Goal: Task Accomplishment & Management: Use online tool/utility

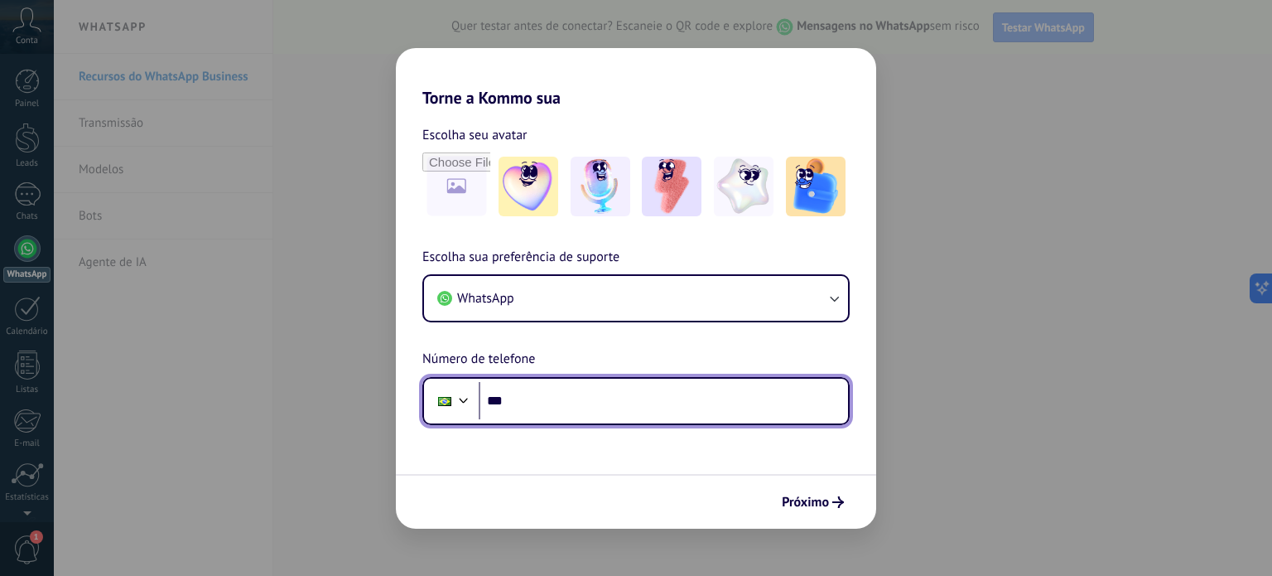
click at [604, 410] on input "***" at bounding box center [663, 401] width 369 height 38
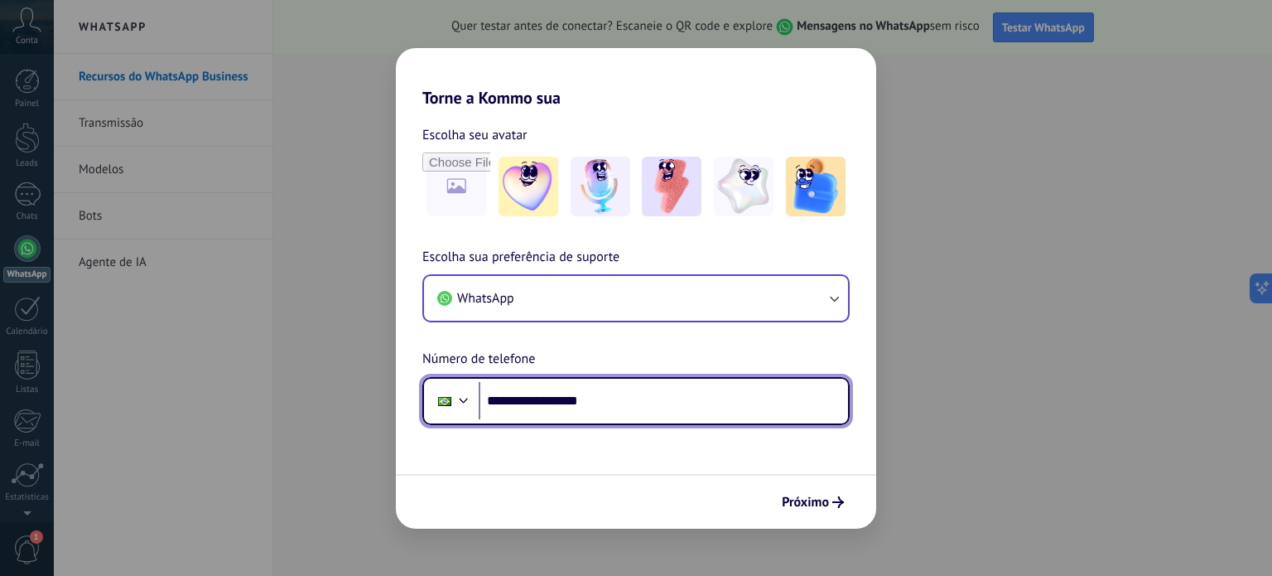
type input "**********"
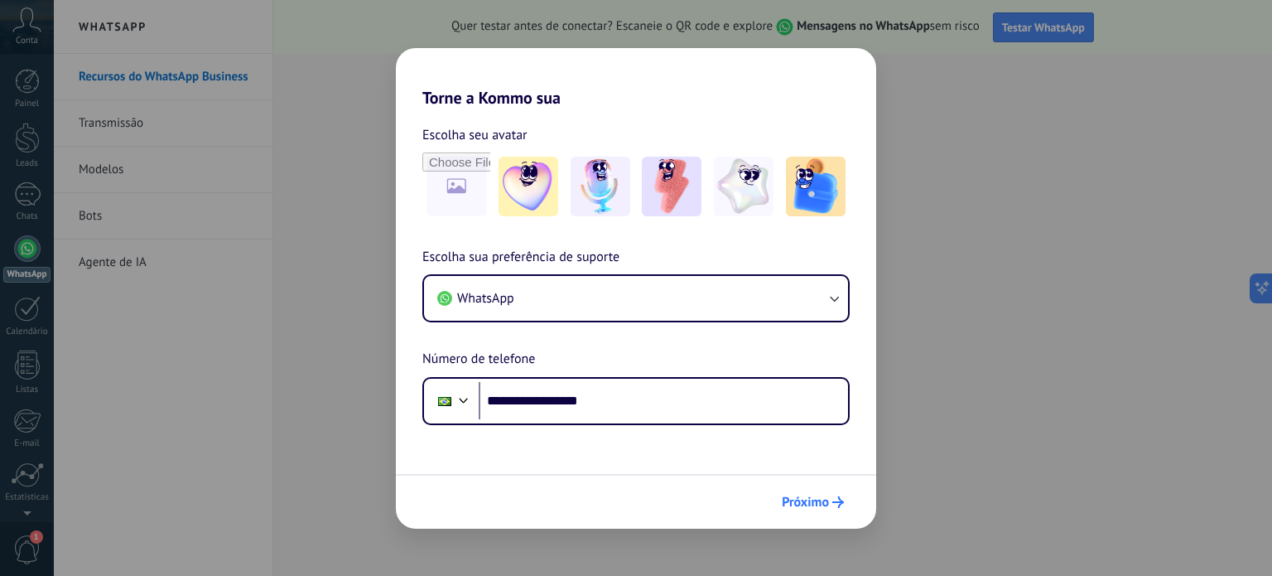
click at [795, 496] on span "Próximo" at bounding box center [805, 502] width 47 height 12
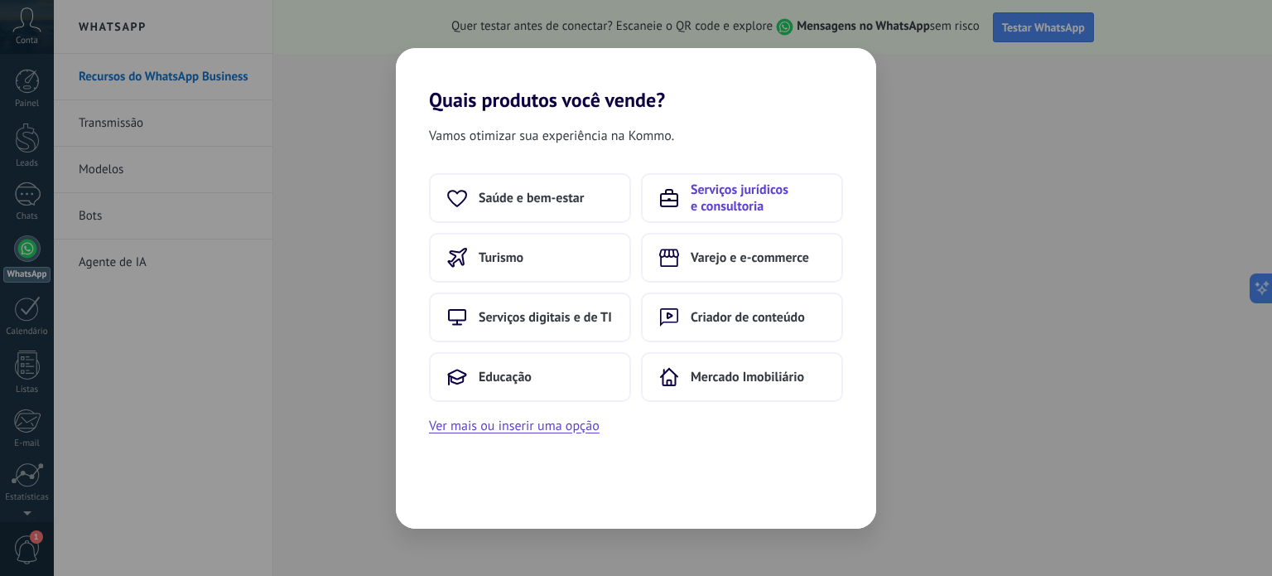
click at [724, 185] on span "Serviços jurídicos e consultoria" at bounding box center [758, 197] width 134 height 33
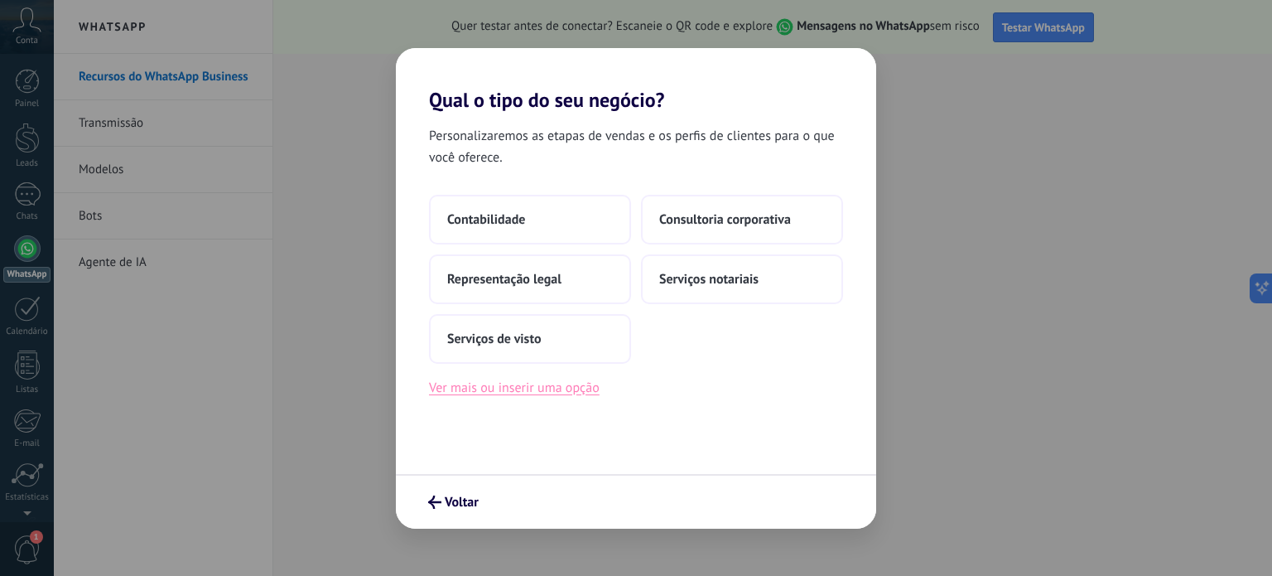
click at [583, 388] on button "Ver mais ou inserir uma opção" at bounding box center [514, 388] width 171 height 22
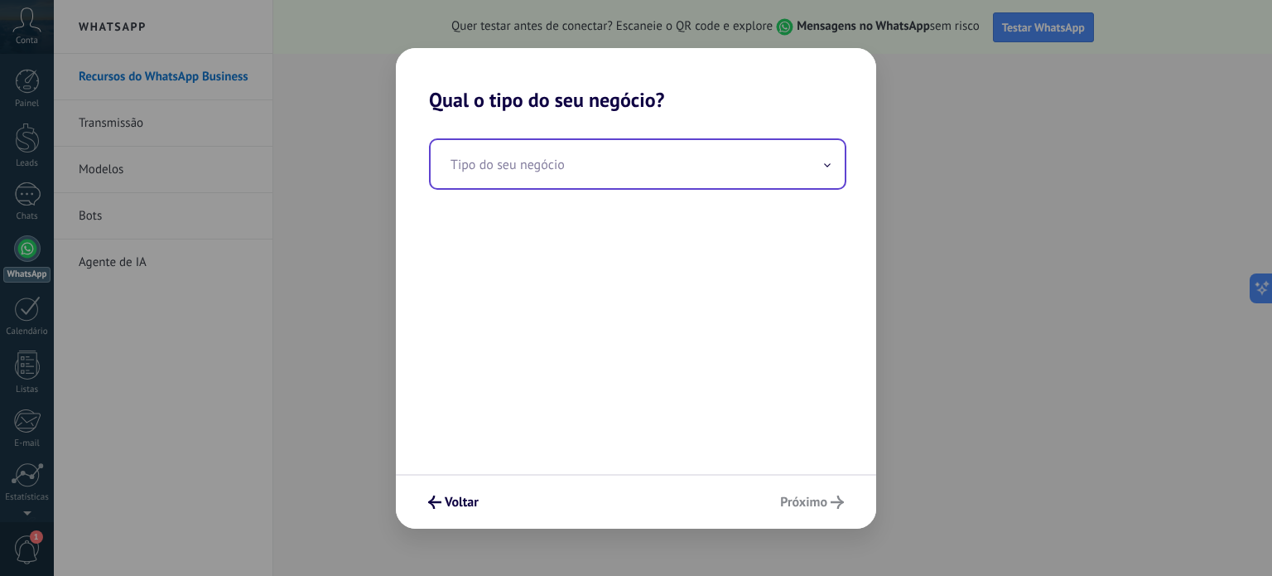
click at [752, 181] on input "text" at bounding box center [638, 164] width 414 height 48
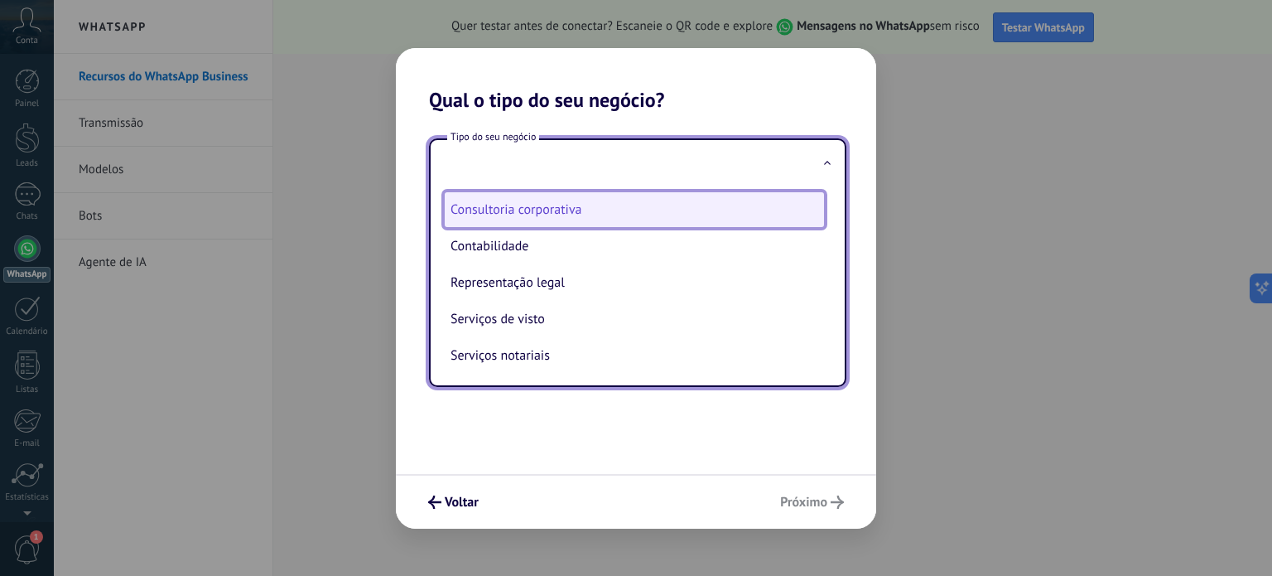
click at [683, 194] on li "Consultoria corporativa" at bounding box center [634, 209] width 381 height 36
type input "**********"
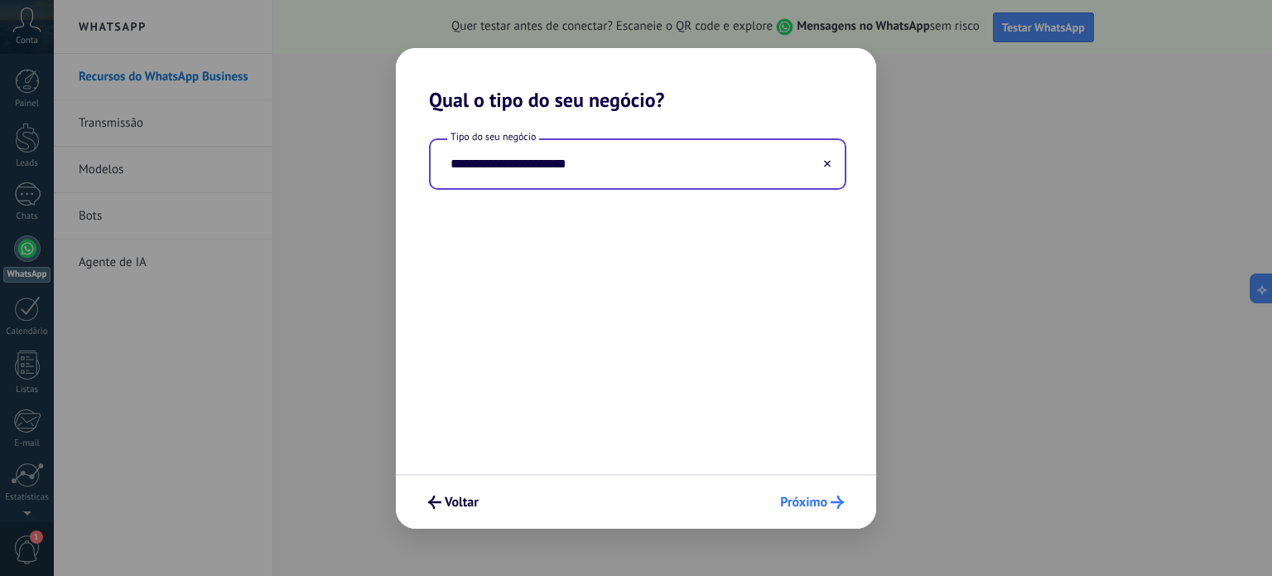
click at [801, 514] on button "Próximo" at bounding box center [812, 502] width 79 height 28
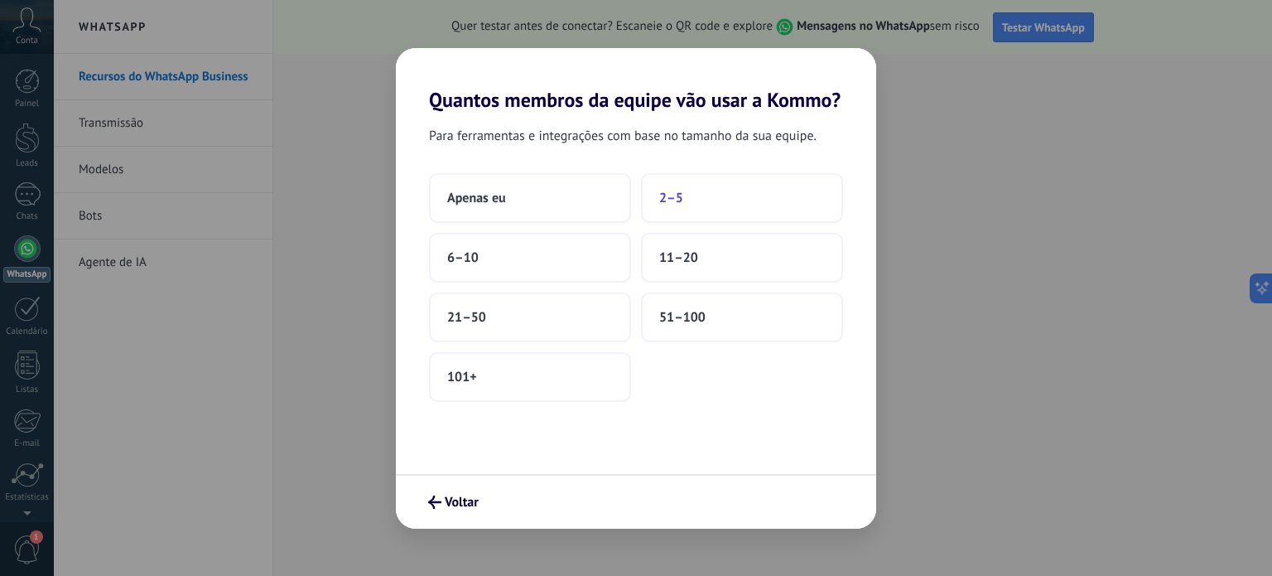
click at [722, 211] on button "2–5" at bounding box center [742, 198] width 202 height 50
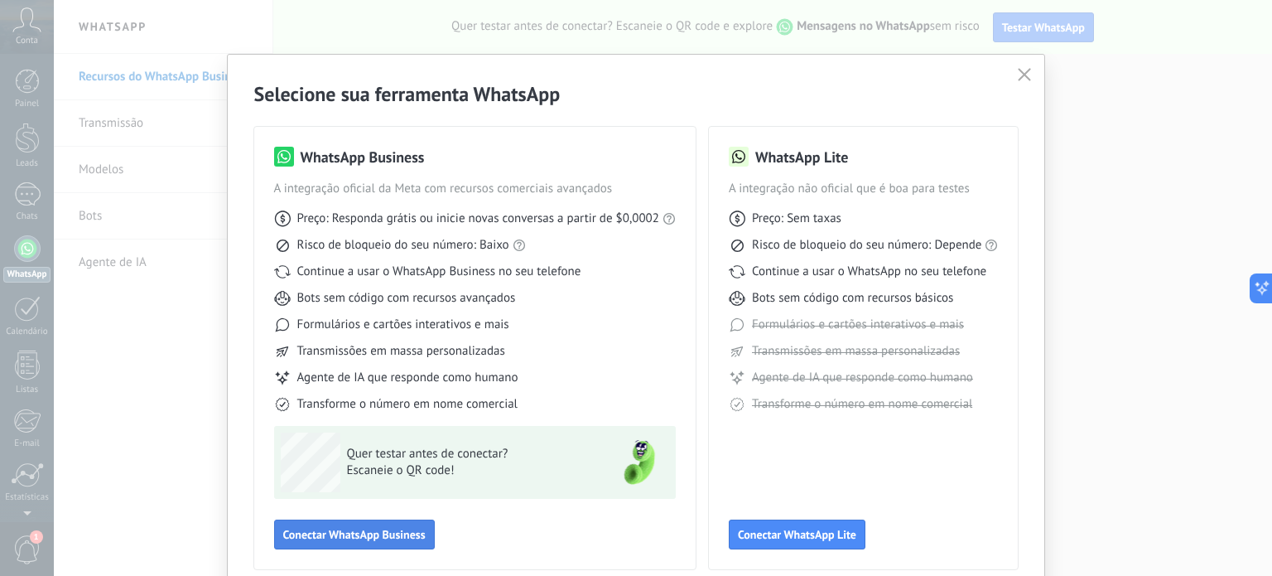
click at [351, 536] on span "Conectar WhatsApp Business" at bounding box center [354, 534] width 142 height 12
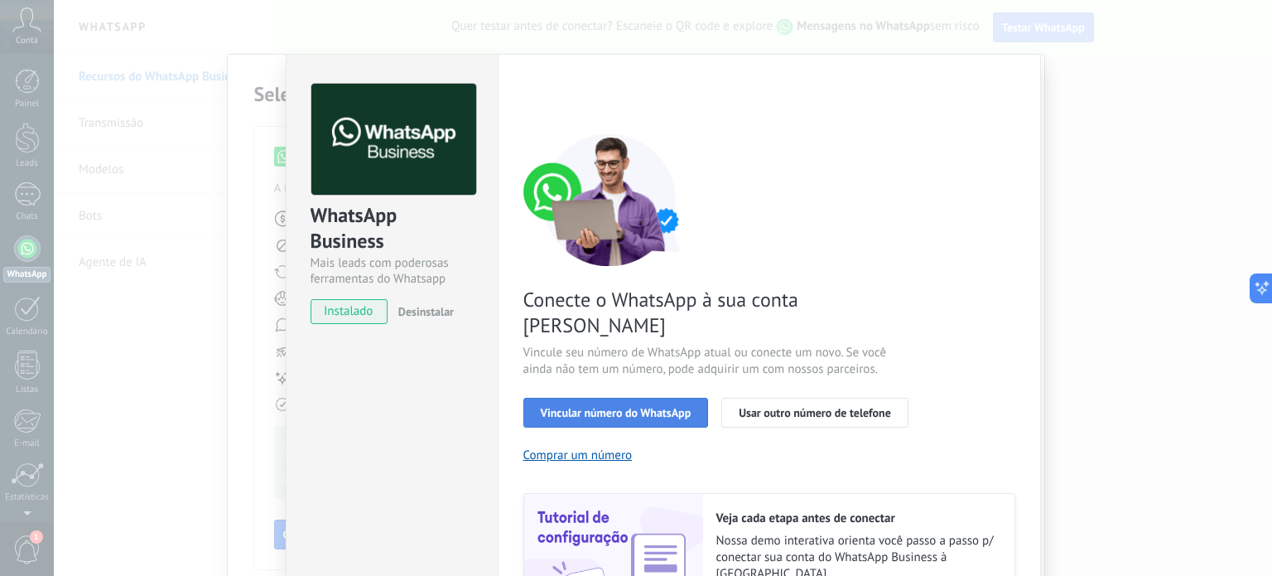
click at [619, 407] on span "Vincular número do WhatsApp" at bounding box center [616, 413] width 151 height 12
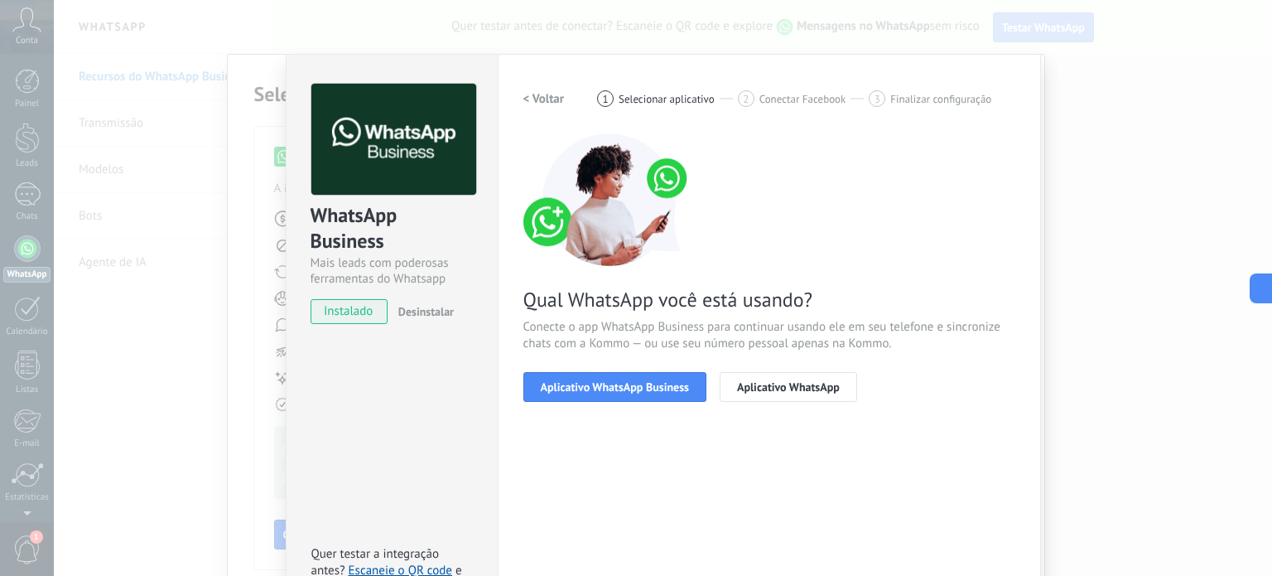
click at [619, 392] on span "Aplicativo WhatsApp Business" at bounding box center [615, 387] width 148 height 12
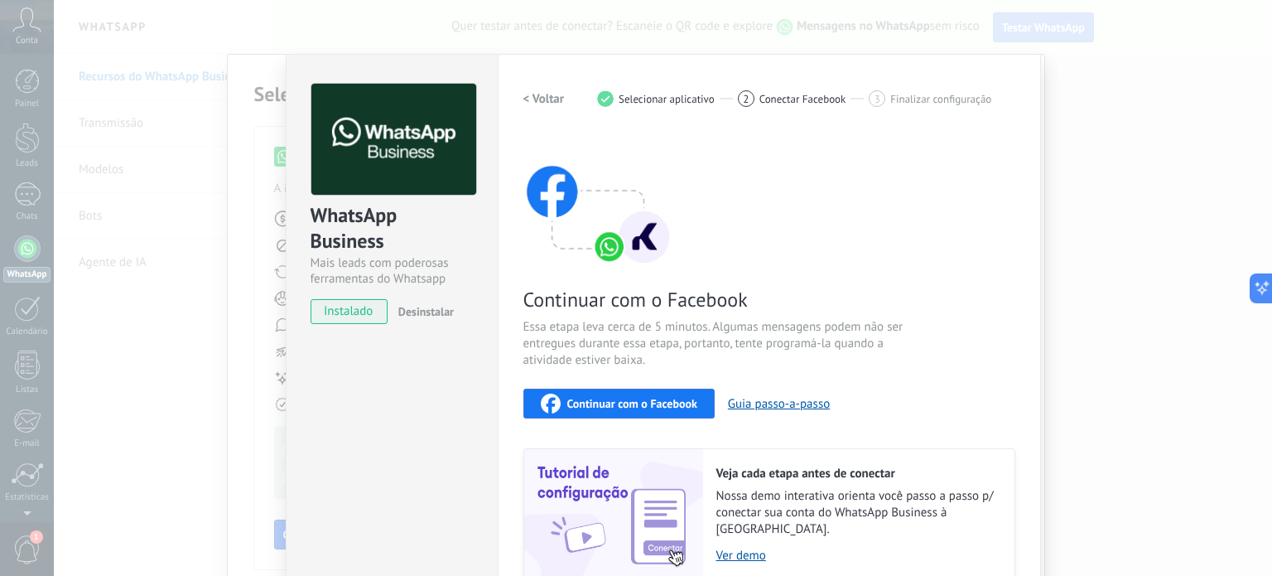
click at [384, 367] on div "WhatsApp Business Mais leads com poderosas ferramentas do Whatsapp instalado De…" at bounding box center [392, 354] width 212 height 601
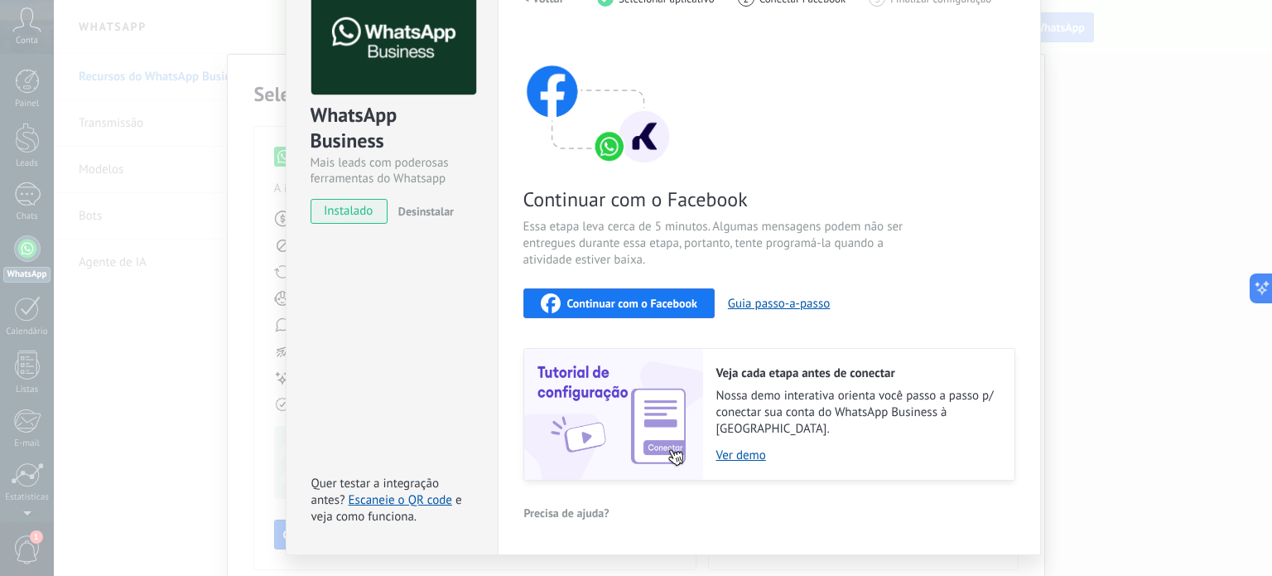
scroll to position [94, 0]
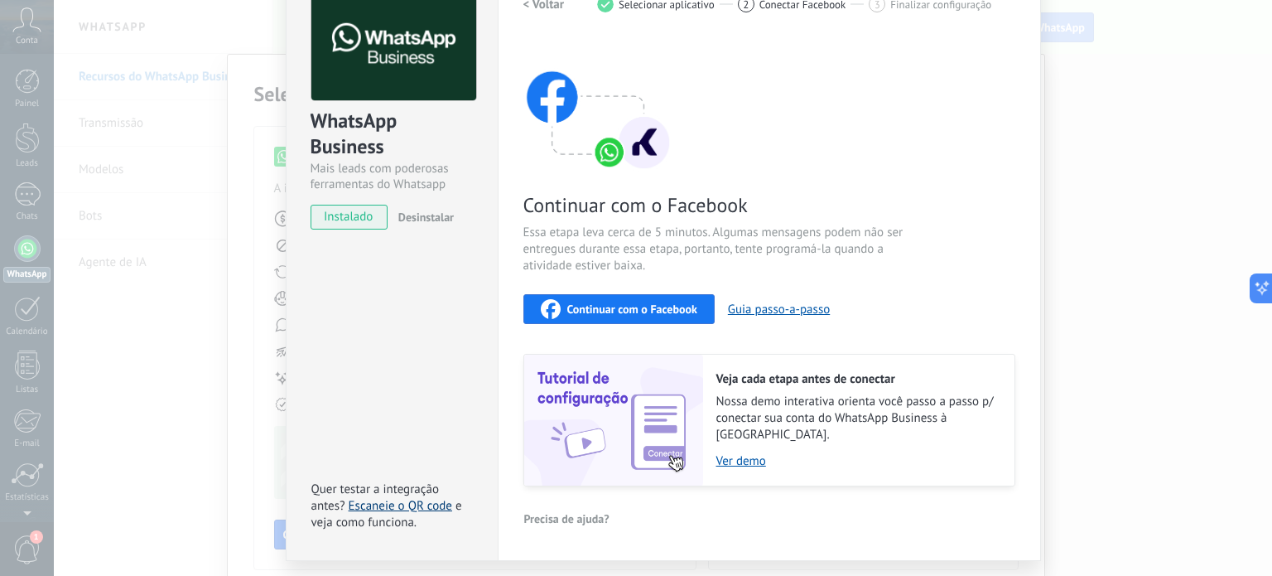
click at [398, 498] on link "Escaneie o QR code" at bounding box center [401, 506] width 104 height 16
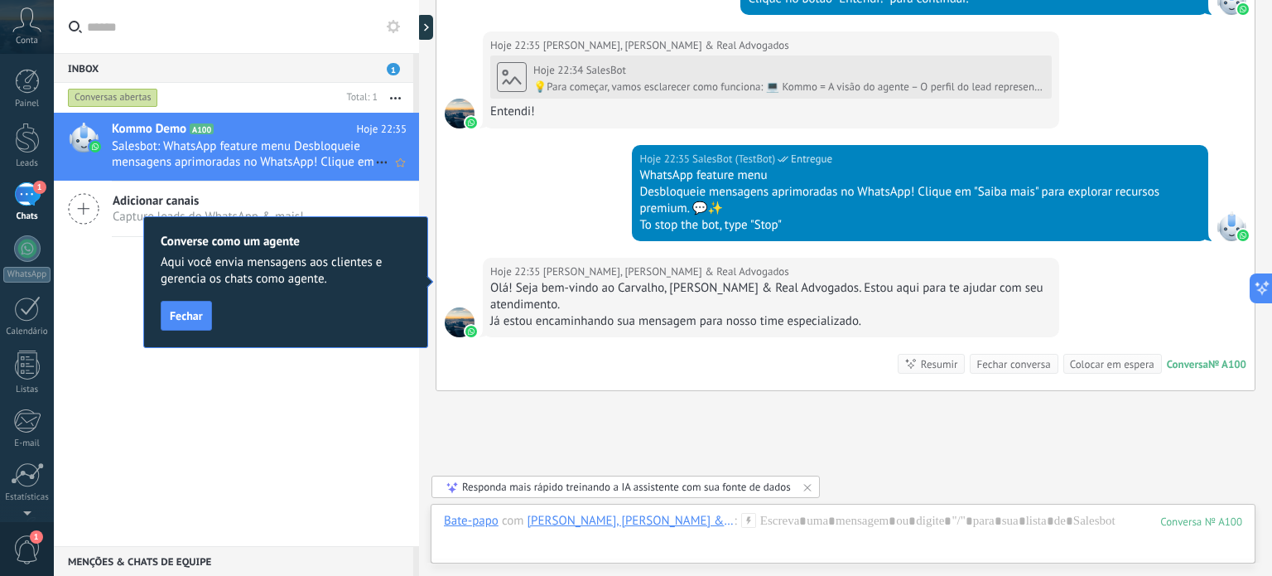
scroll to position [871, 0]
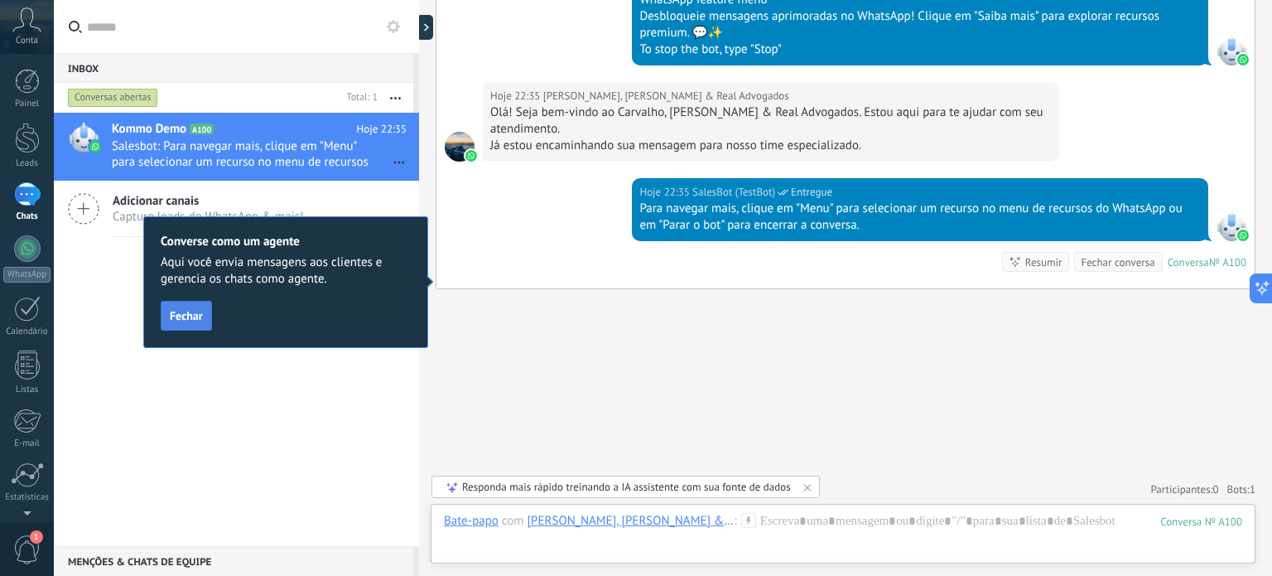
click at [189, 311] on span "Fechar" at bounding box center [186, 316] width 33 height 12
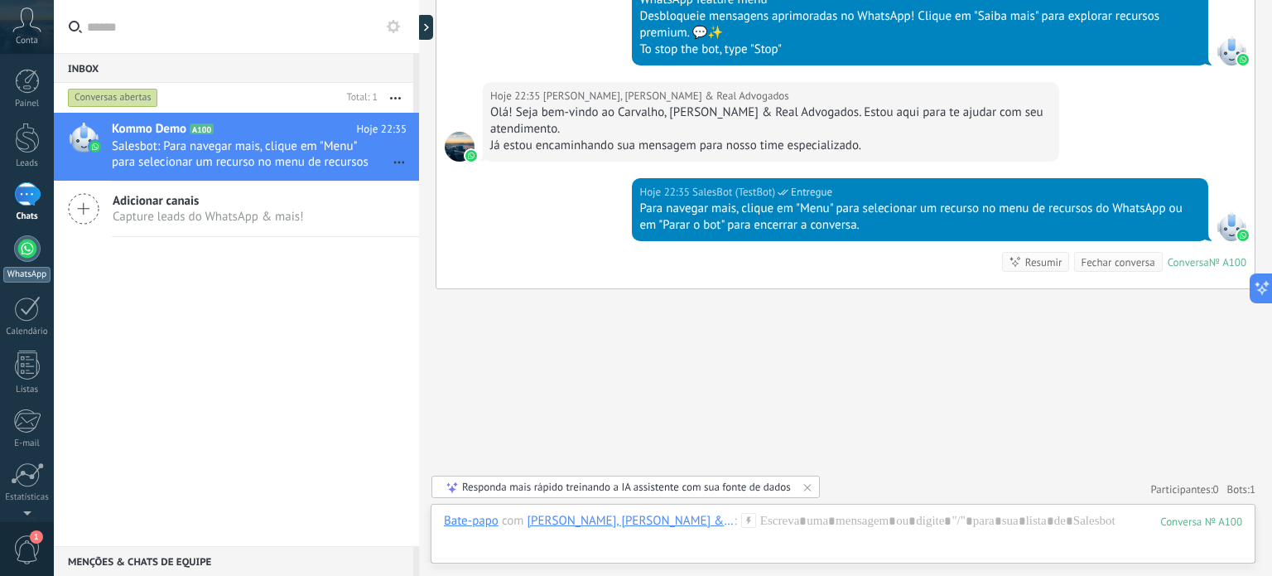
click at [33, 258] on div at bounding box center [27, 248] width 27 height 27
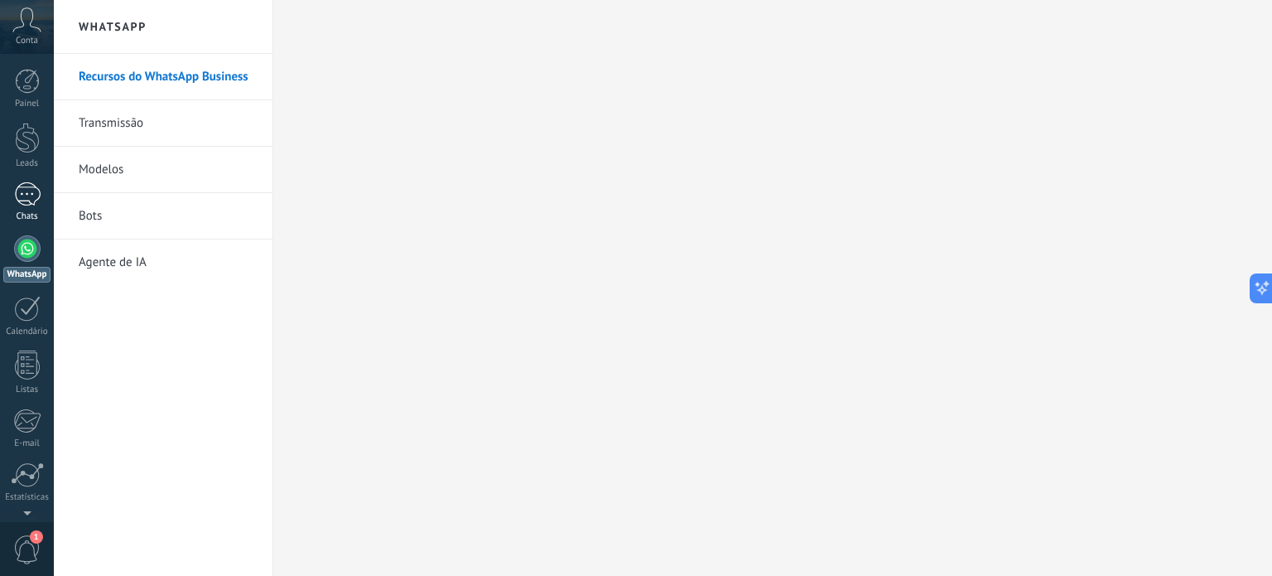
click at [36, 208] on link "1 Chats" at bounding box center [27, 202] width 54 height 40
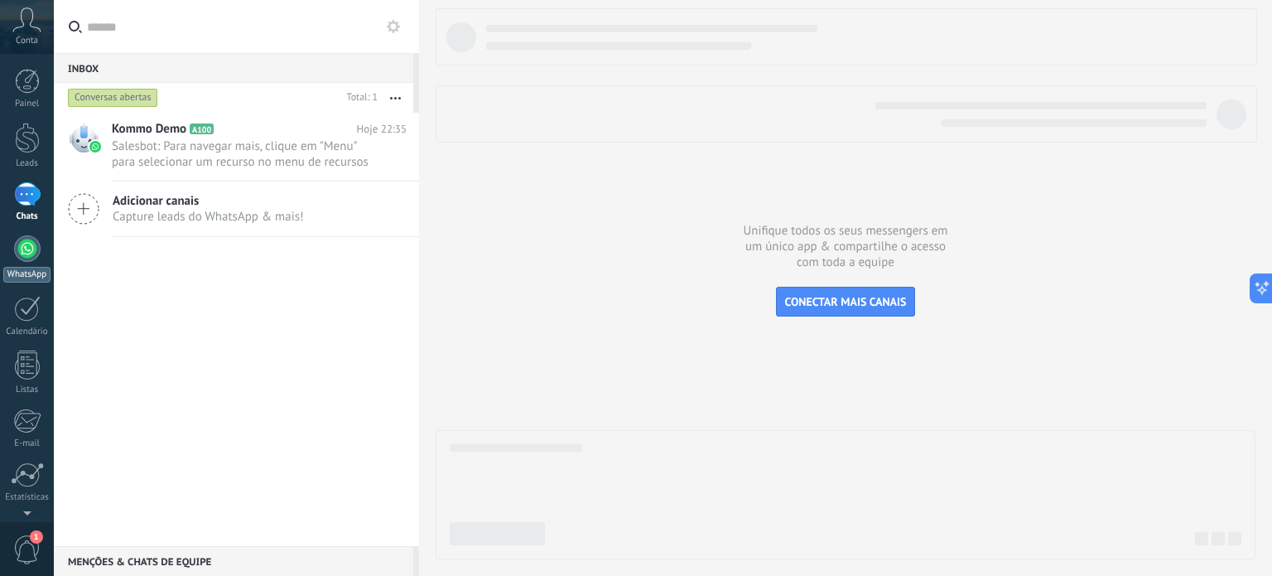
click at [26, 256] on div at bounding box center [27, 248] width 27 height 27
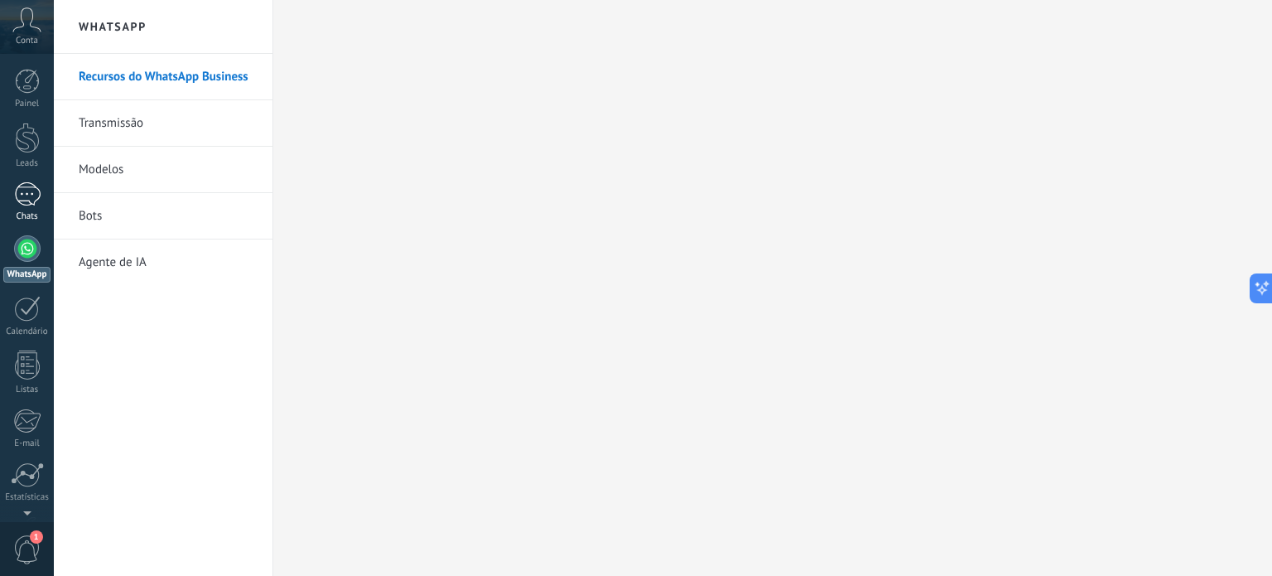
click at [40, 202] on div "1" at bounding box center [27, 194] width 27 height 24
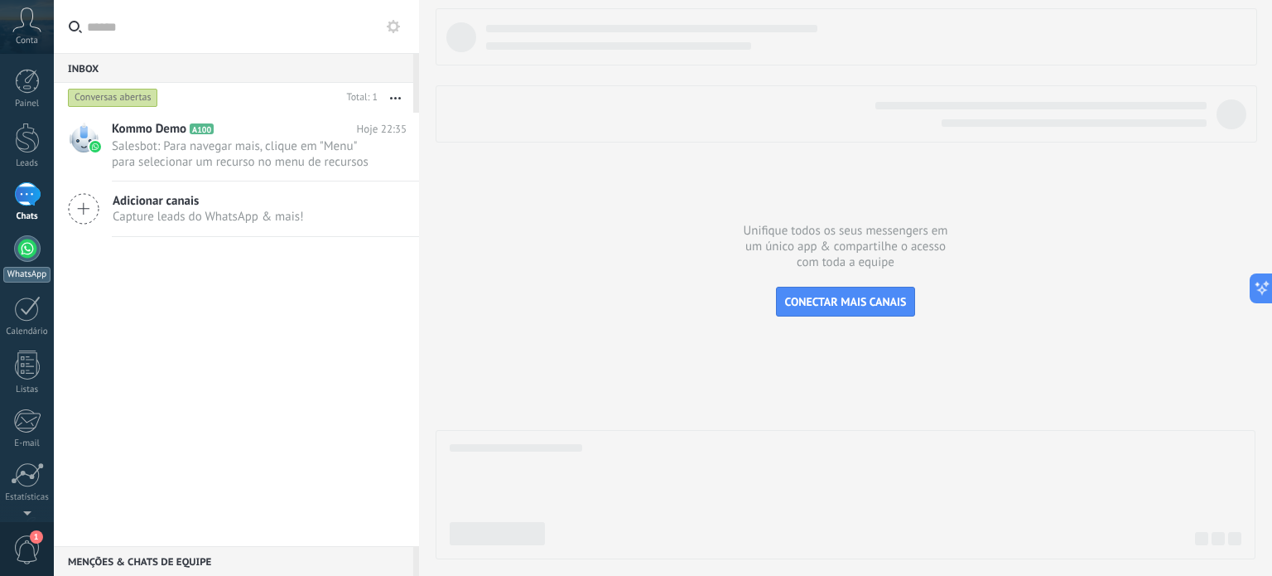
click at [26, 264] on link "WhatsApp" at bounding box center [27, 258] width 54 height 47
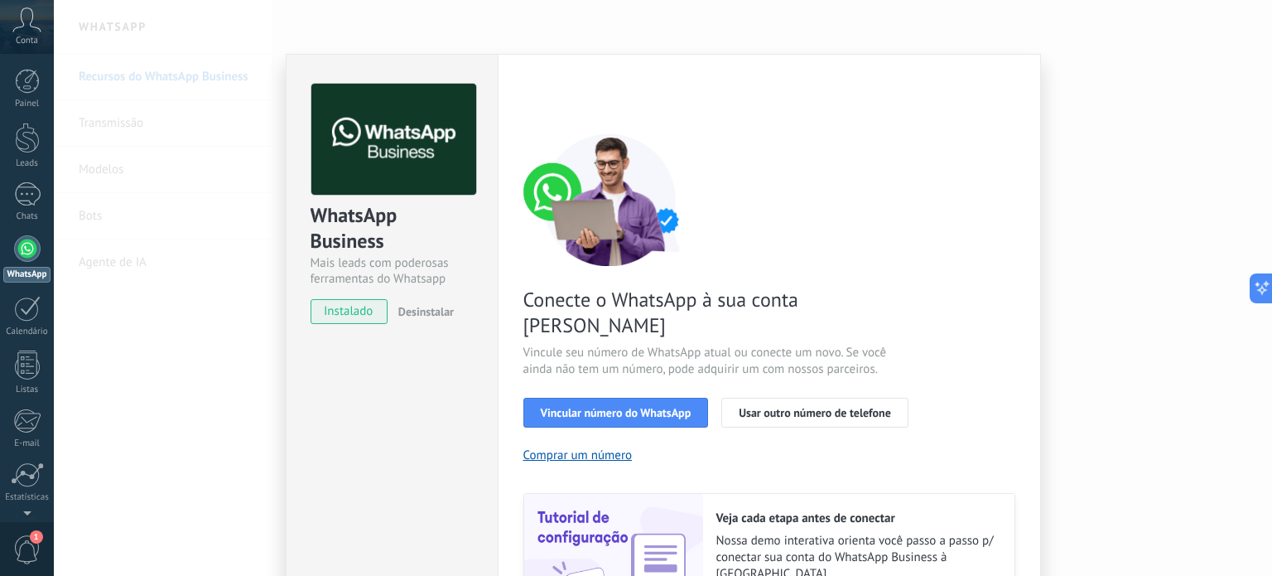
click at [802, 251] on div "Conecte o WhatsApp à sua conta Kommo Vincule seu número de WhatsApp atual ou co…" at bounding box center [769, 379] width 492 height 492
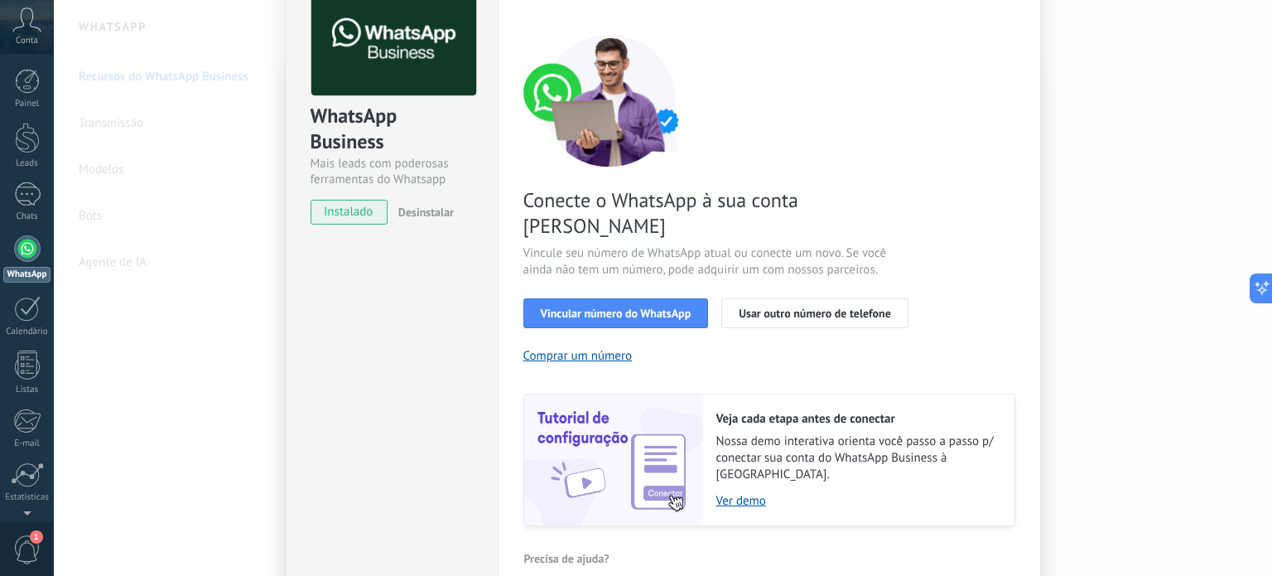
scroll to position [66, 0]
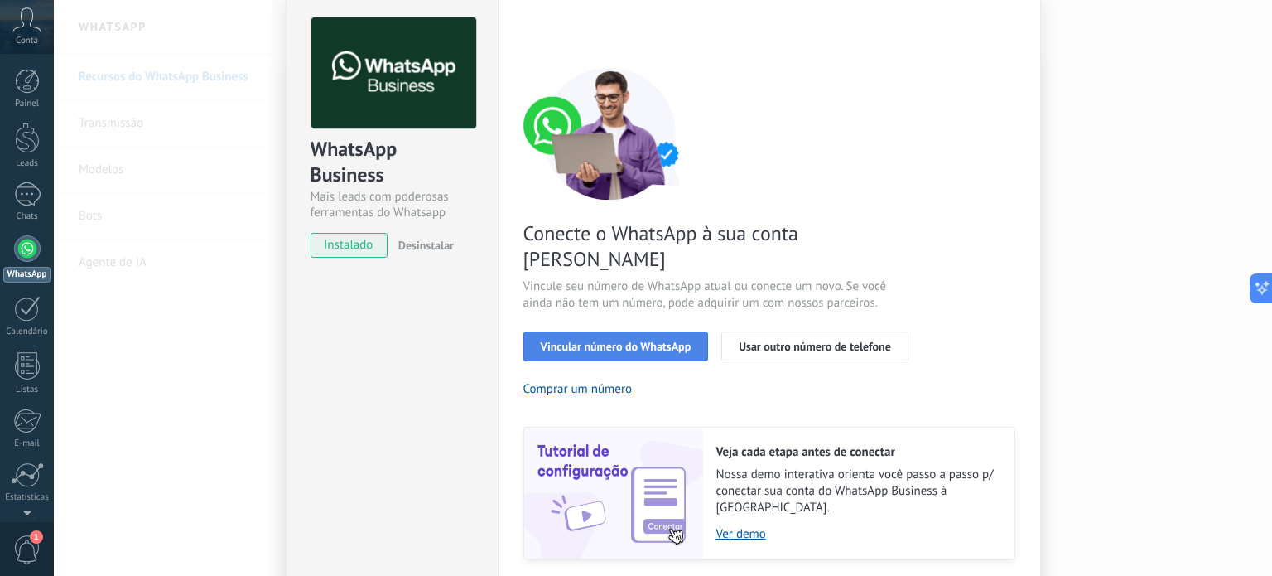
click at [623, 340] on span "Vincular número do WhatsApp" at bounding box center [616, 346] width 151 height 12
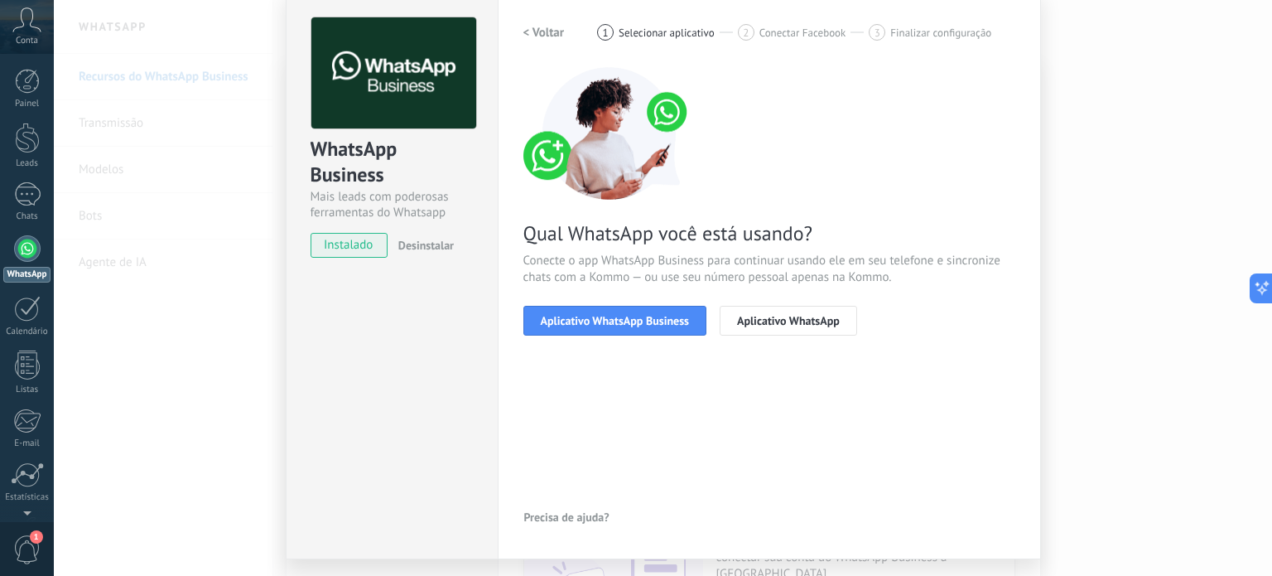
click at [623, 325] on span "Aplicativo WhatsApp Business" at bounding box center [615, 321] width 148 height 12
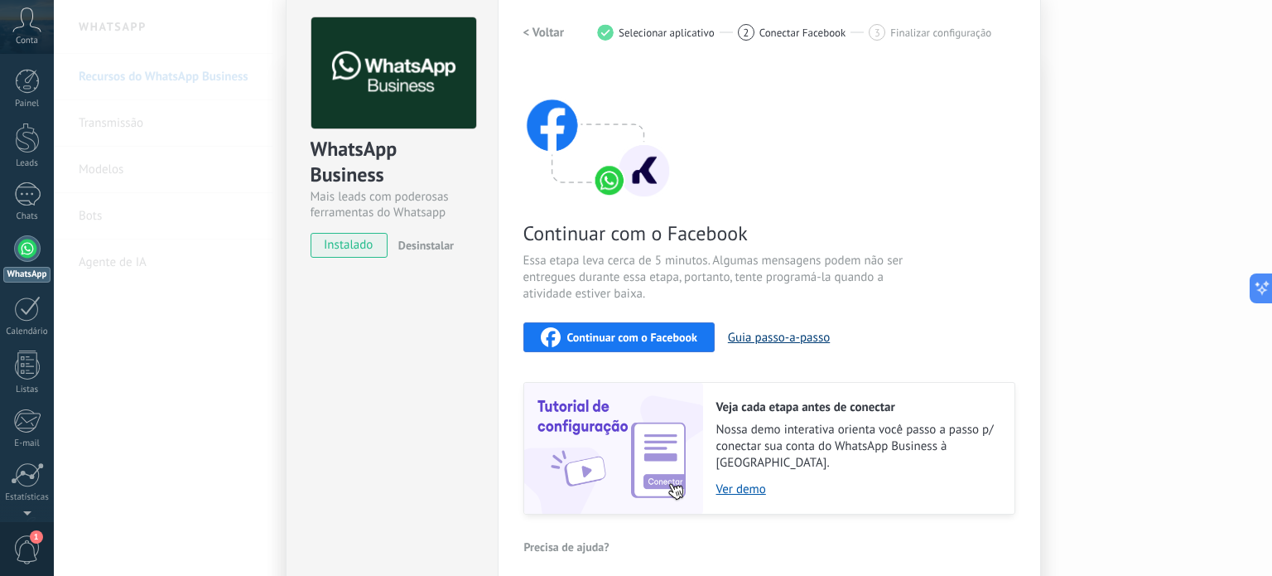
click at [748, 333] on button "Guia passo-a-passo" at bounding box center [779, 338] width 102 height 16
click at [621, 339] on span "Continuar com o Facebook" at bounding box center [632, 337] width 130 height 12
click at [1080, 90] on div "WhatsApp Business Mais leads com poderosas ferramentas do Whatsapp instalado De…" at bounding box center [663, 288] width 1218 height 576
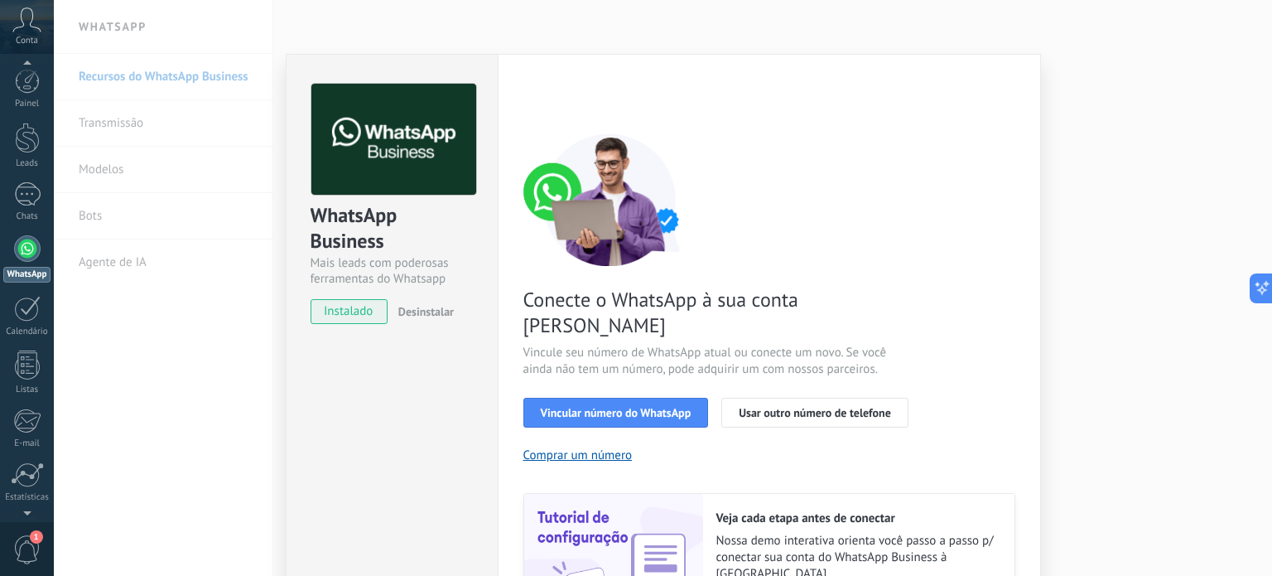
scroll to position [27, 0]
click at [35, 536] on span "1" at bounding box center [36, 536] width 13 height 13
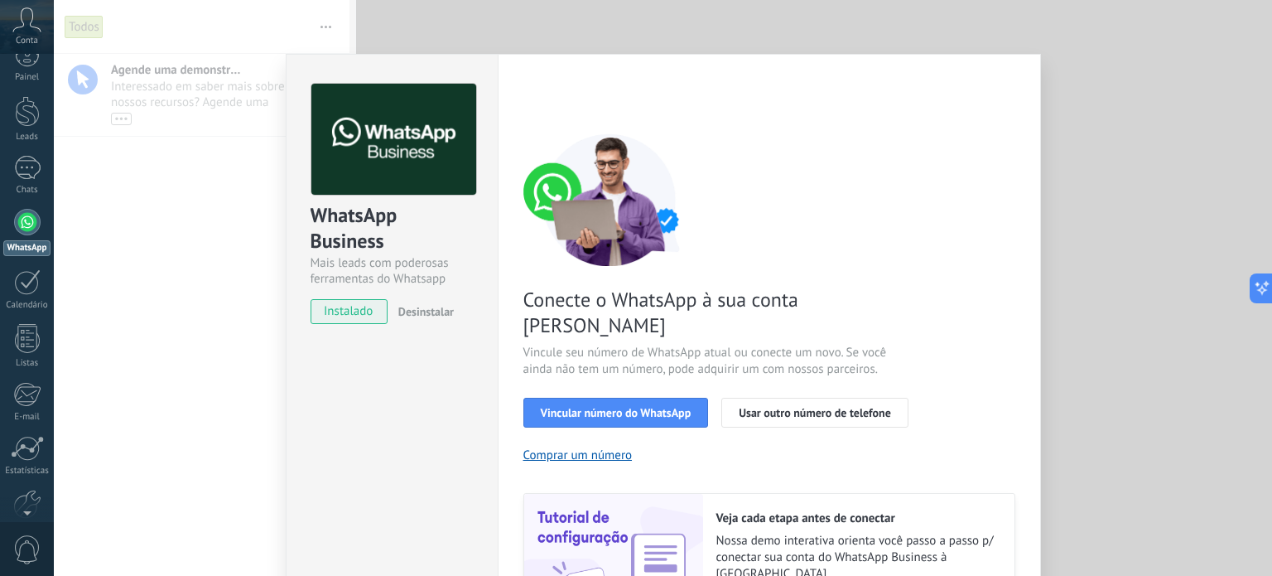
scroll to position [0, 0]
click at [1049, 264] on div "WhatsApp Business Mais leads com poderosas ferramentas do Whatsapp instalado De…" at bounding box center [663, 288] width 1218 height 576
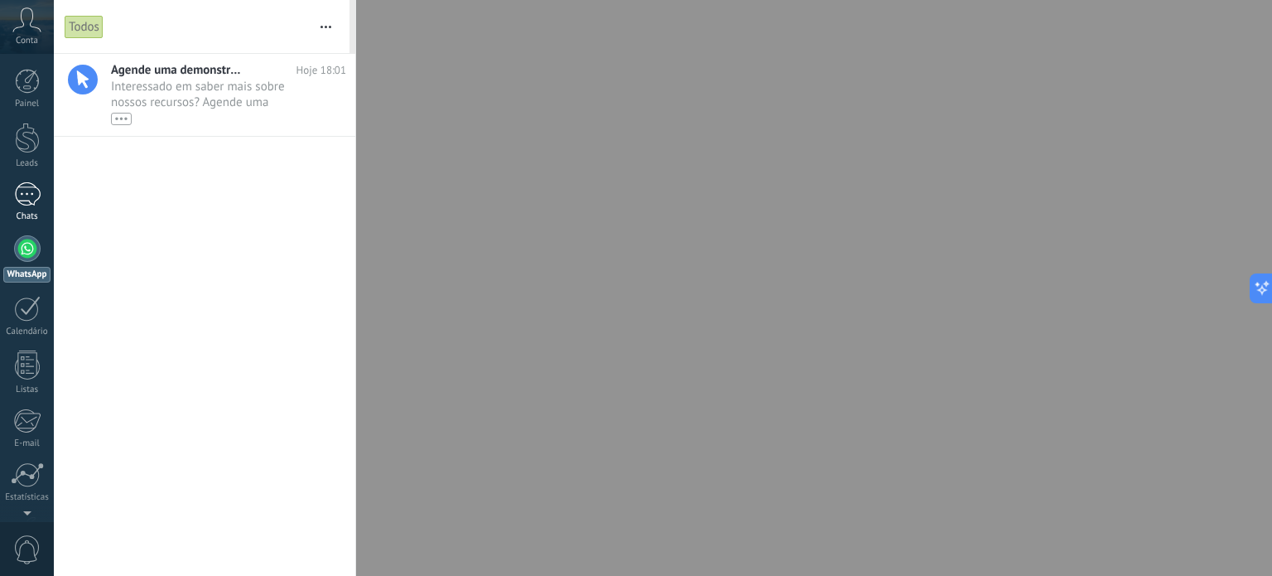
click at [24, 189] on div "1" at bounding box center [27, 194] width 27 height 24
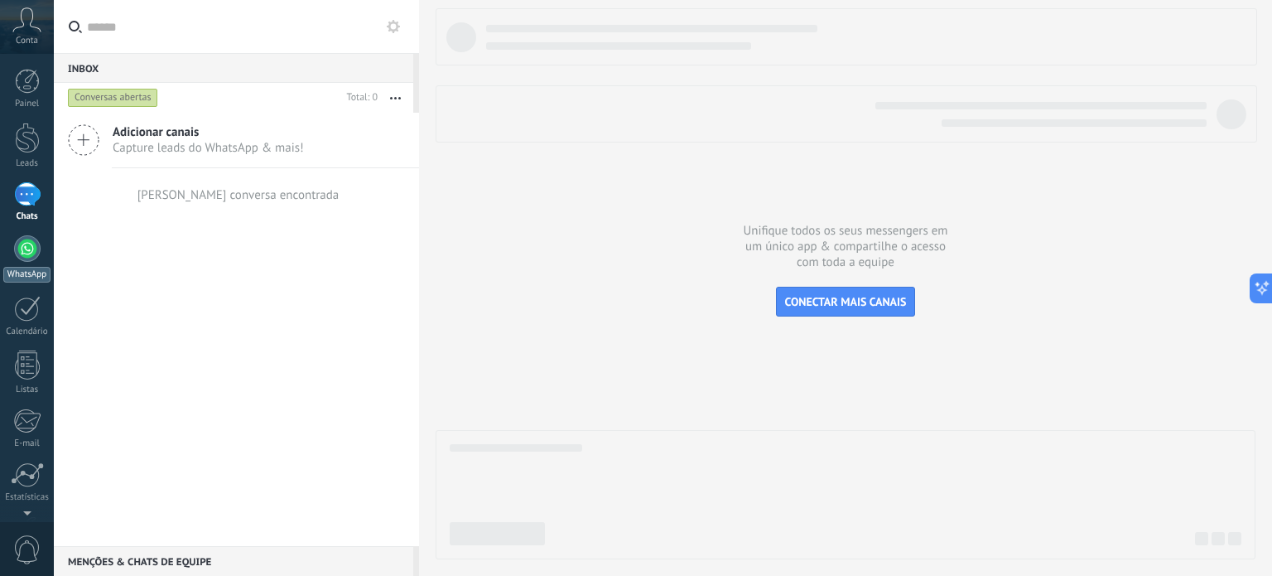
click at [16, 260] on link "WhatsApp" at bounding box center [27, 258] width 54 height 47
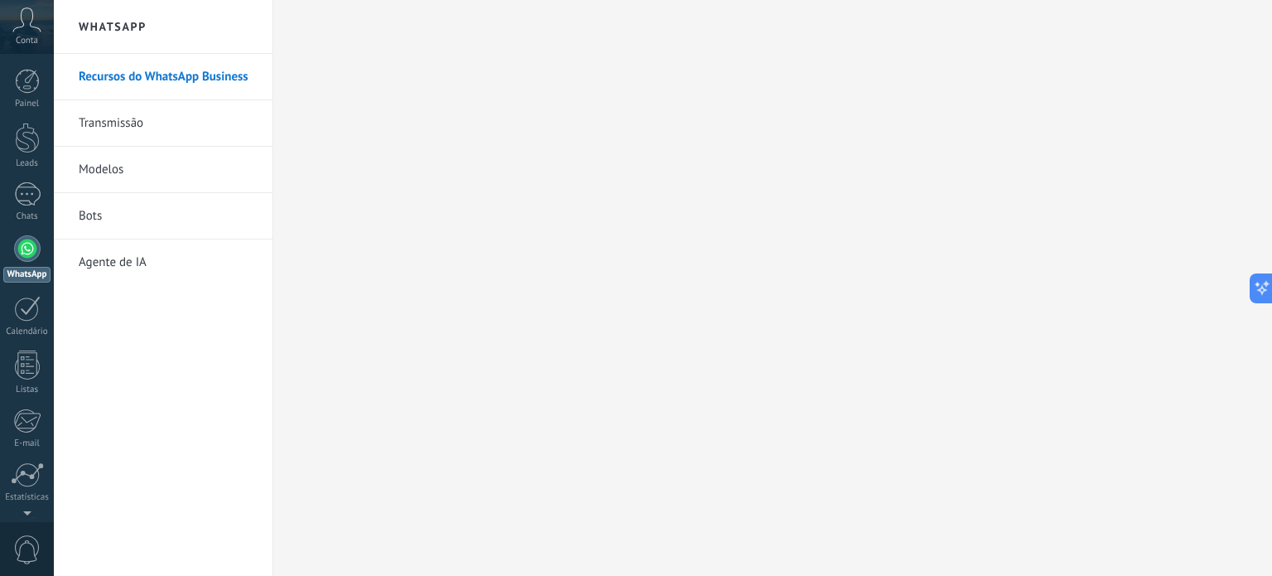
click at [22, 252] on div at bounding box center [27, 248] width 27 height 27
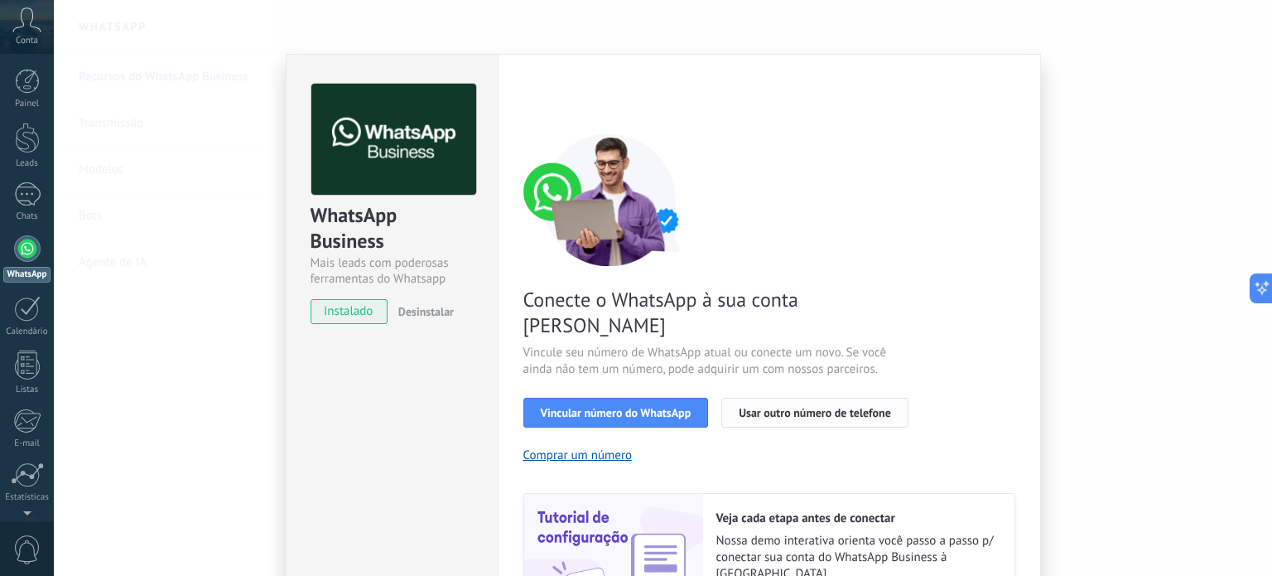
click at [800, 398] on button "Usar outro número de telefone" at bounding box center [814, 413] width 187 height 30
click at [588, 398] on button "Vincular número do WhatsApp" at bounding box center [616, 413] width 186 height 30
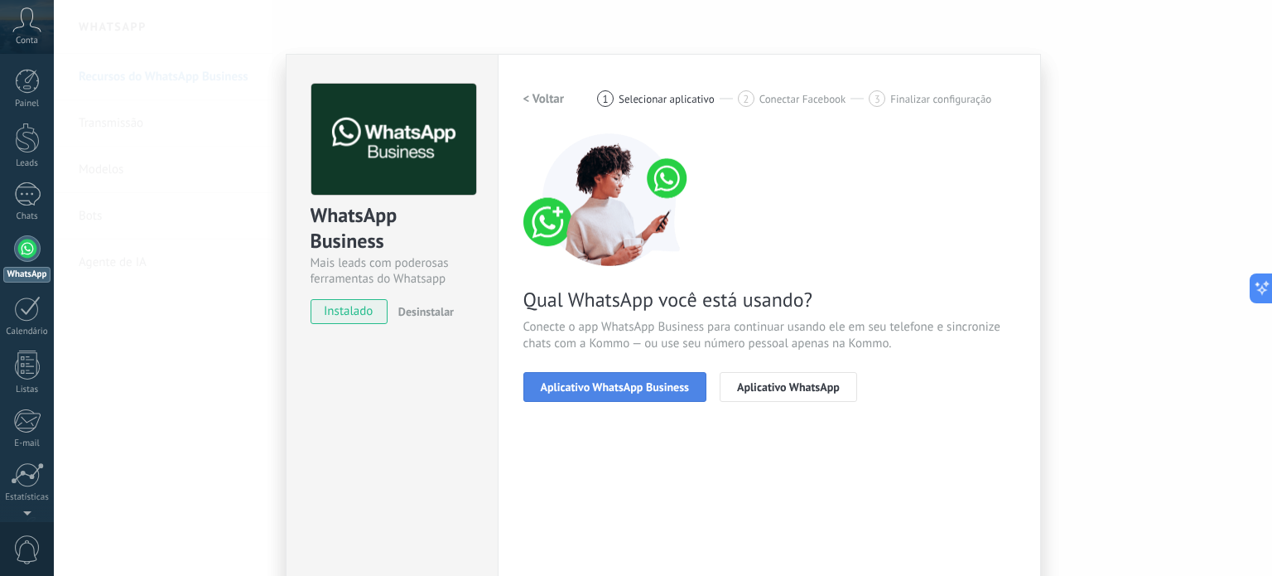
click at [581, 391] on span "Aplicativo WhatsApp Business" at bounding box center [615, 387] width 148 height 12
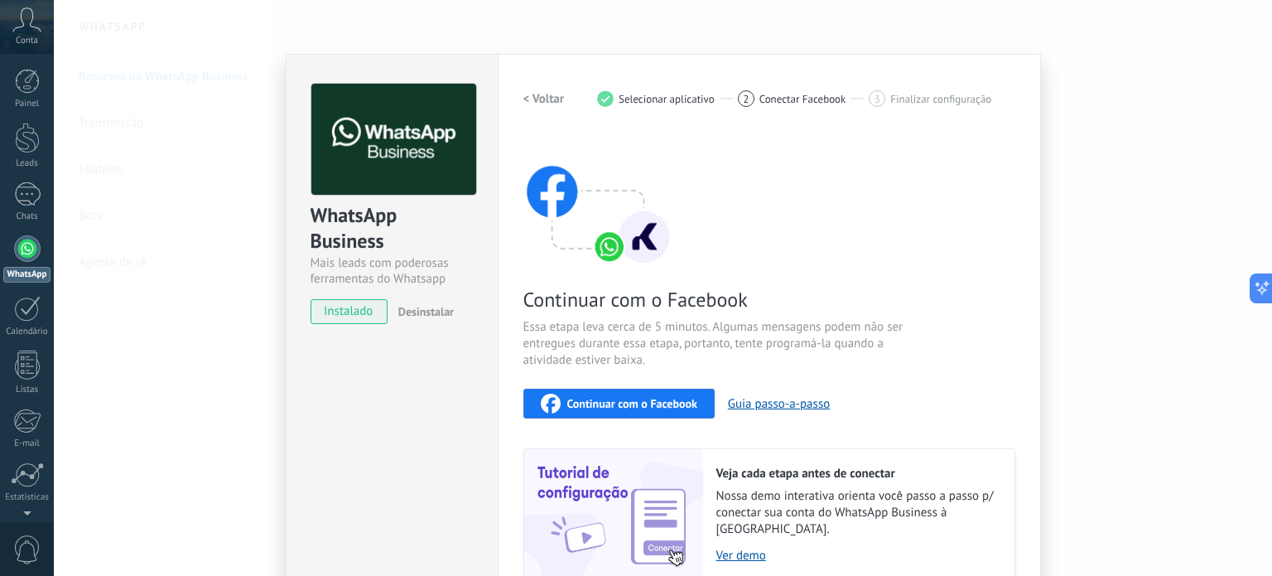
click at [898, 85] on div "< Voltar 1 Selecionar aplicativo 2 Conectar Facebook 3 Finalizar configuração" at bounding box center [769, 99] width 492 height 30
click at [354, 313] on span "instalado" at bounding box center [348, 311] width 75 height 25
click at [324, 314] on span "instalado" at bounding box center [348, 311] width 75 height 25
click at [838, 179] on div "Continuar com o Facebook Essa etapa leva cerca de 5 minutos. Algumas mensagens …" at bounding box center [769, 356] width 492 height 447
click at [22, 259] on div at bounding box center [27, 248] width 27 height 27
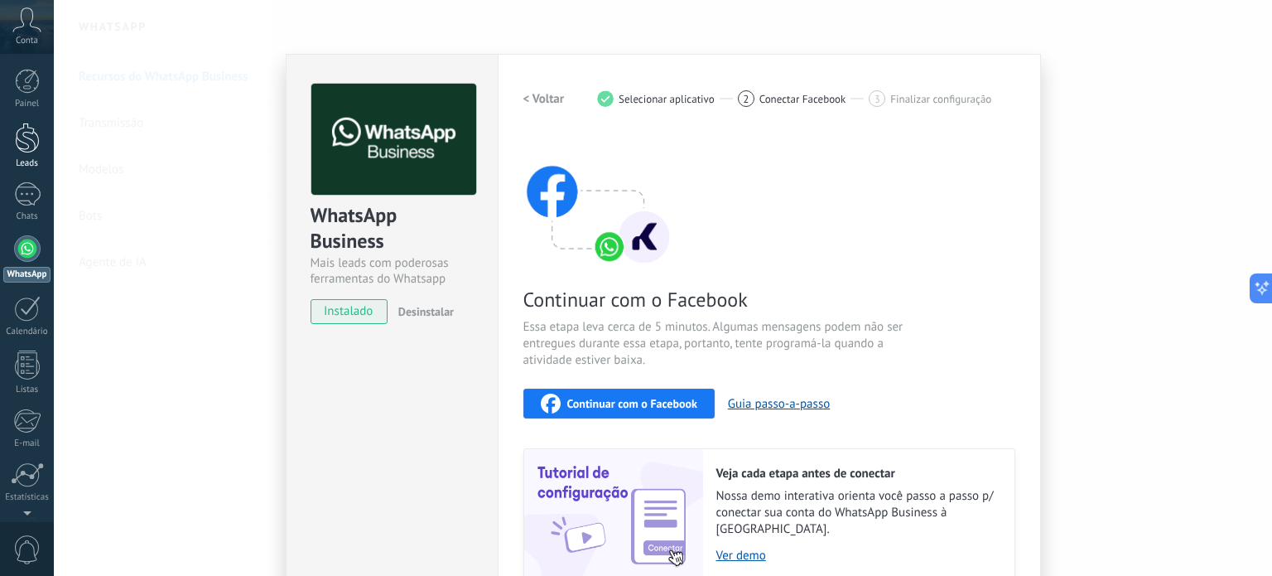
click at [20, 133] on div at bounding box center [27, 138] width 25 height 31
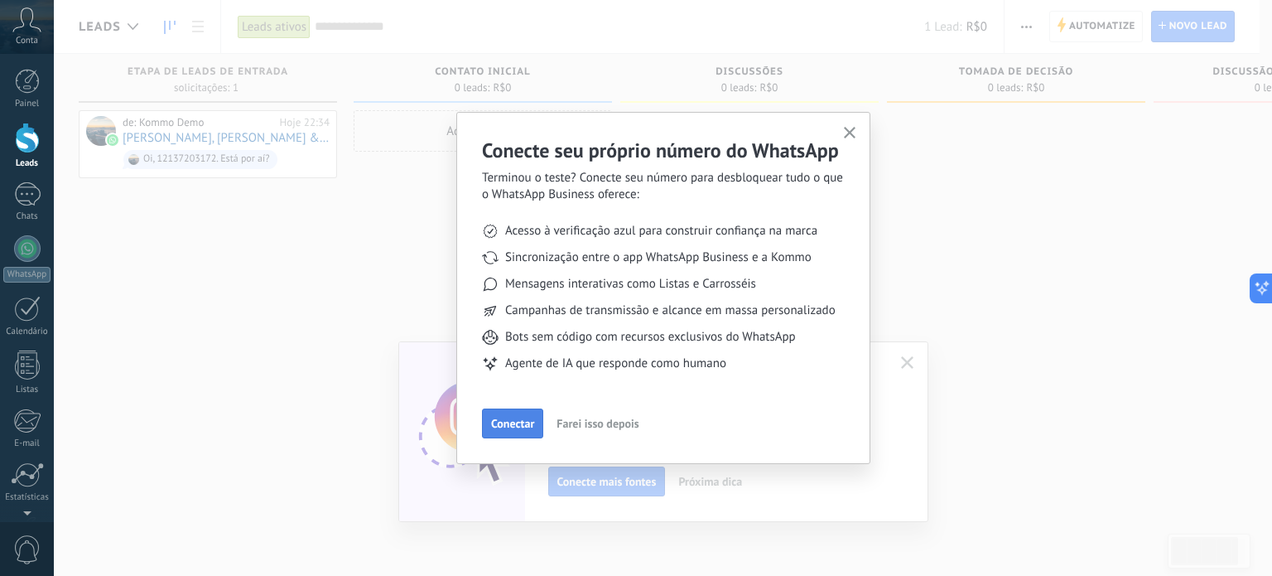
click at [497, 417] on span "Conectar" at bounding box center [512, 423] width 43 height 12
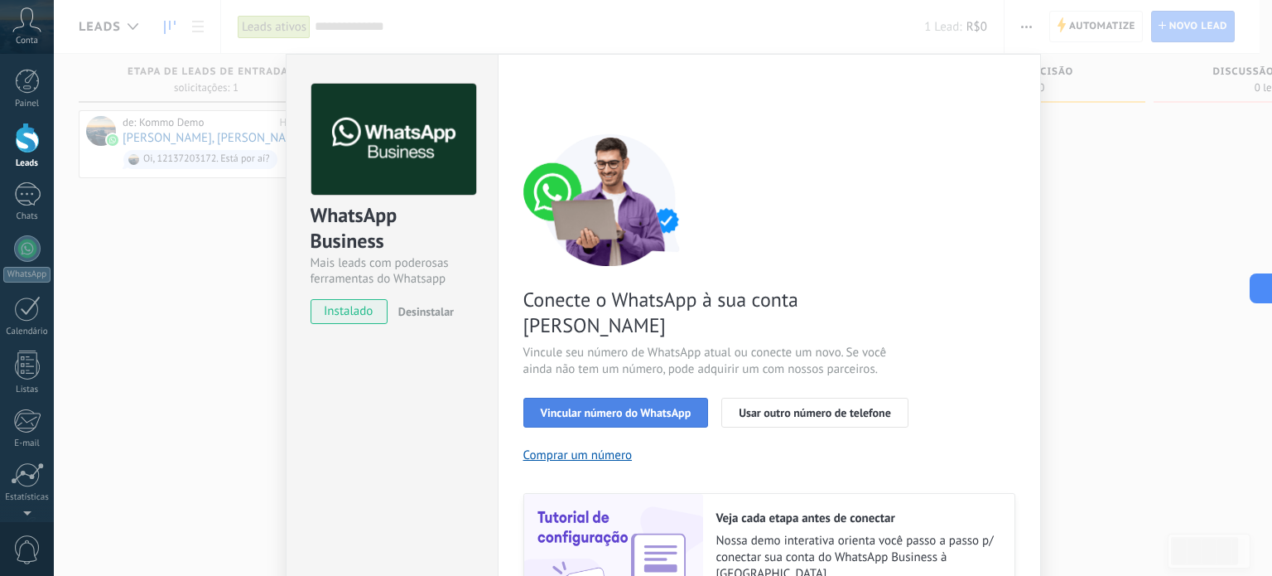
click at [603, 407] on span "Vincular número do WhatsApp" at bounding box center [616, 413] width 151 height 12
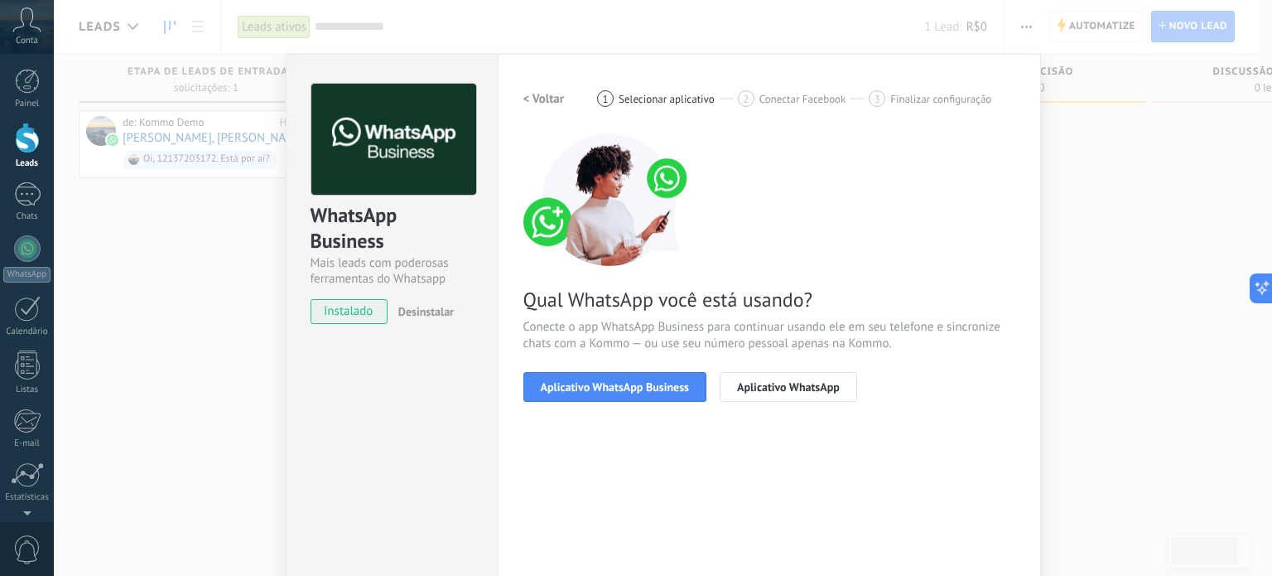
click at [603, 383] on span "Aplicativo WhatsApp Business" at bounding box center [615, 387] width 148 height 12
